Goal: Task Accomplishment & Management: Complete application form

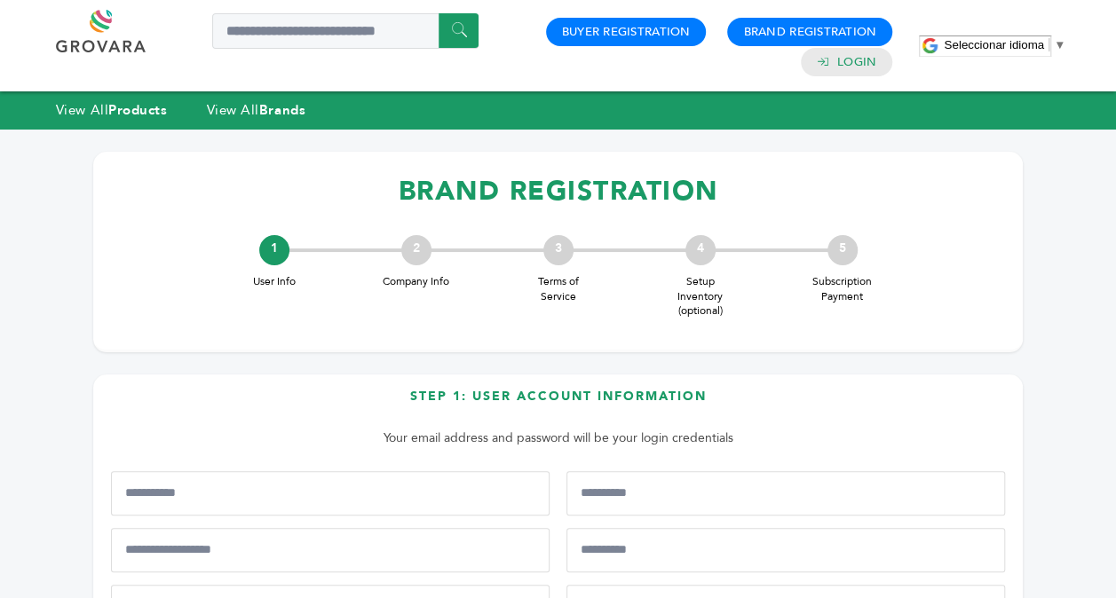
click at [407, 254] on div "2" at bounding box center [416, 250] width 30 height 30
click at [577, 31] on link "Buyer Registration" at bounding box center [626, 32] width 129 height 16
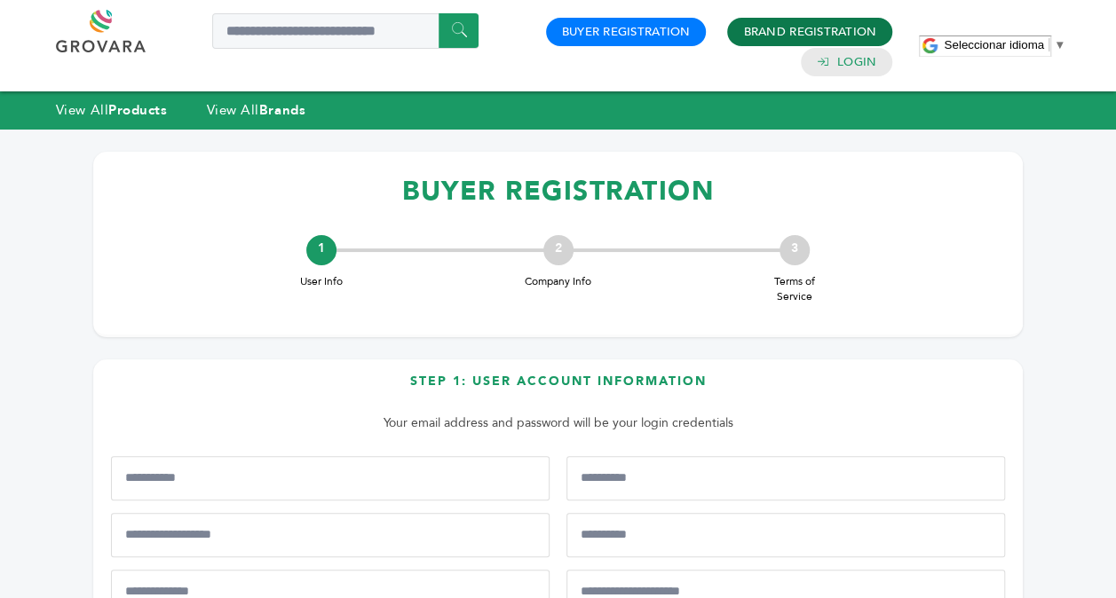
click at [751, 30] on link "Brand Registration" at bounding box center [809, 32] width 133 height 16
